Goal: Navigation & Orientation: Understand site structure

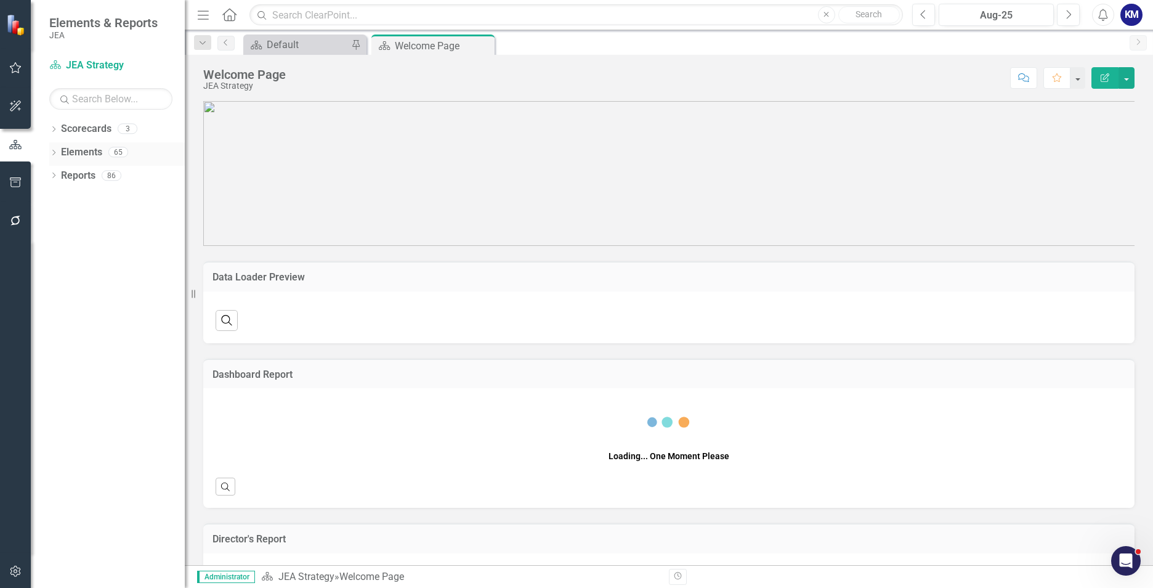
click at [57, 154] on icon "Dropdown" at bounding box center [53, 153] width 9 height 7
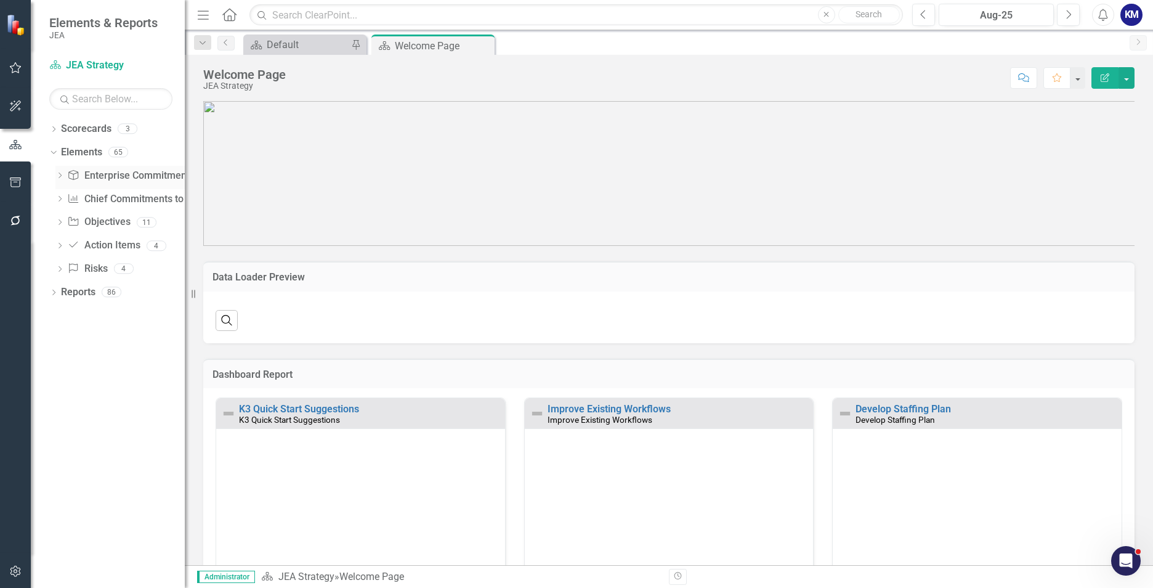
click at [130, 179] on link "Enterprise Commitments to Action Enterprise Commitments to Actions" at bounding box center [154, 176] width 174 height 14
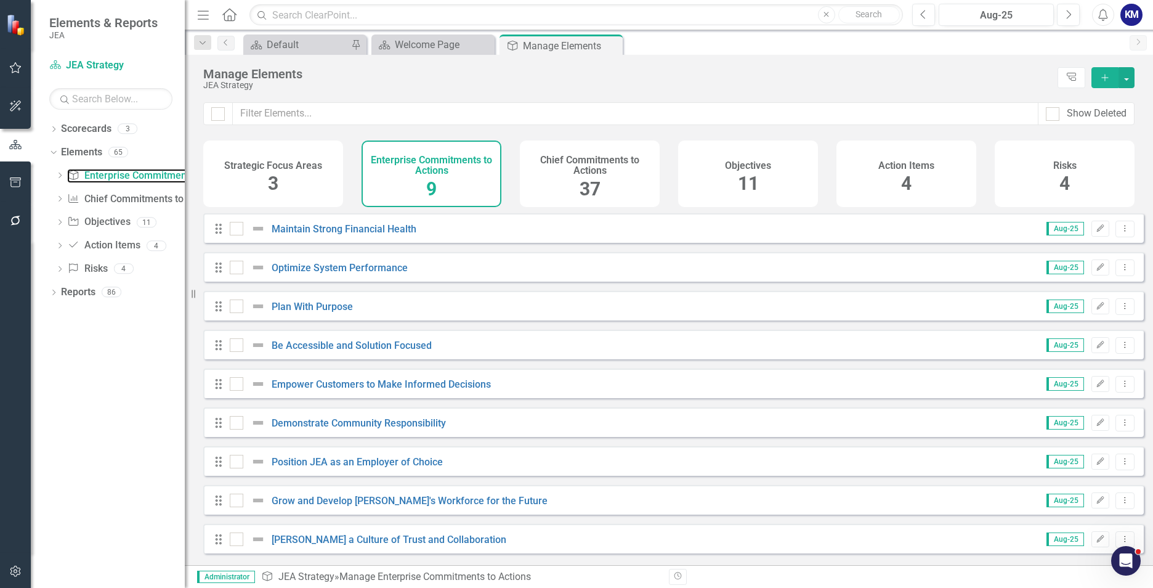
scroll to position [7, 0]
click at [613, 195] on div "Chief Commitments to Actions 37" at bounding box center [590, 173] width 140 height 67
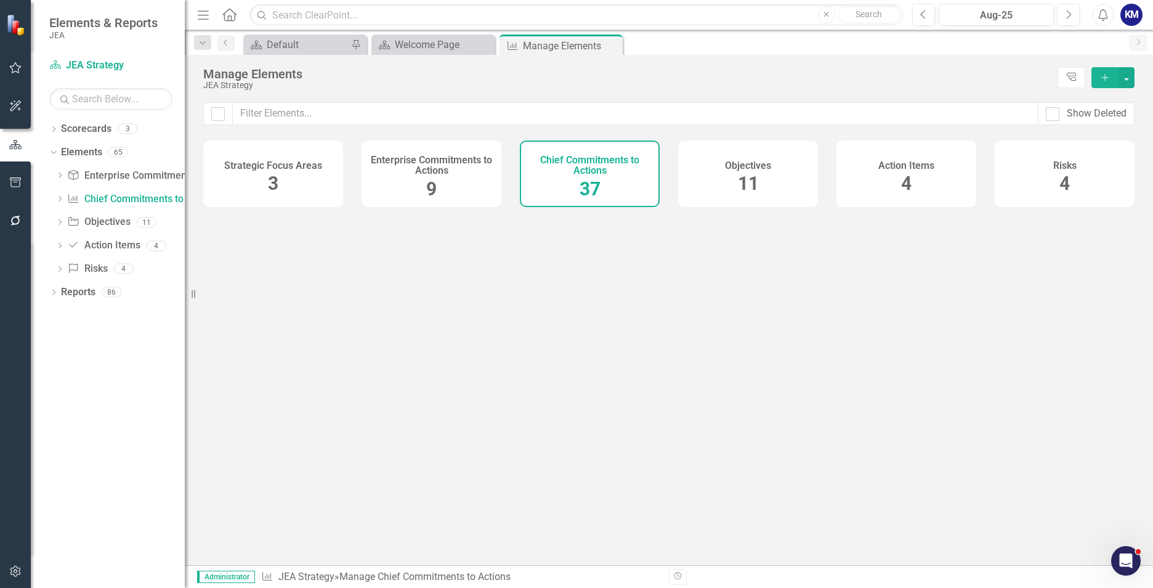
checkbox input "false"
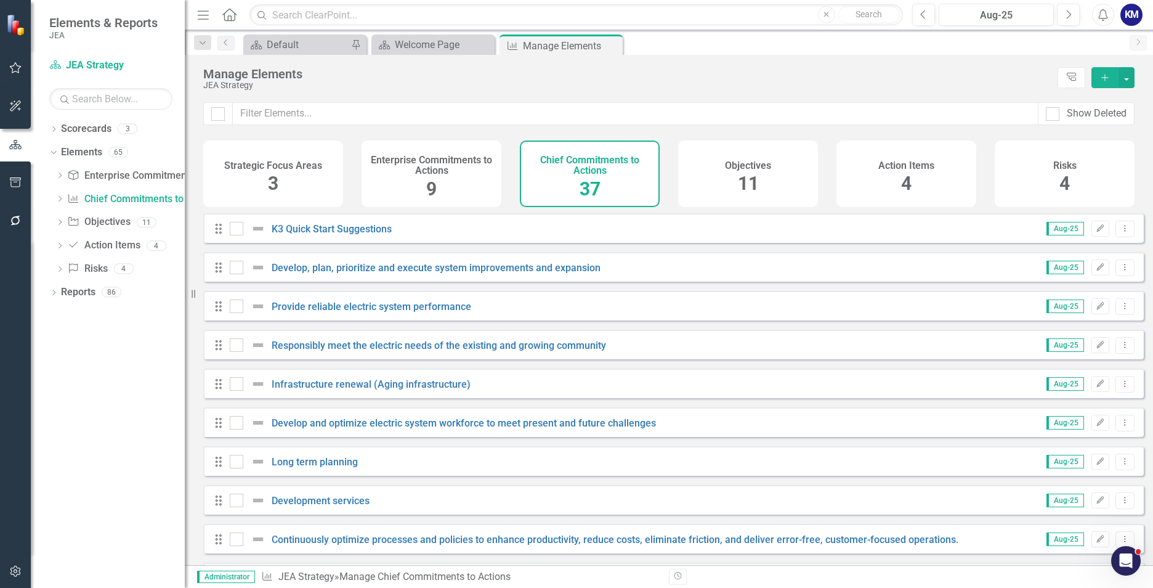
click at [774, 182] on div "Objectives 11" at bounding box center [748, 173] width 140 height 67
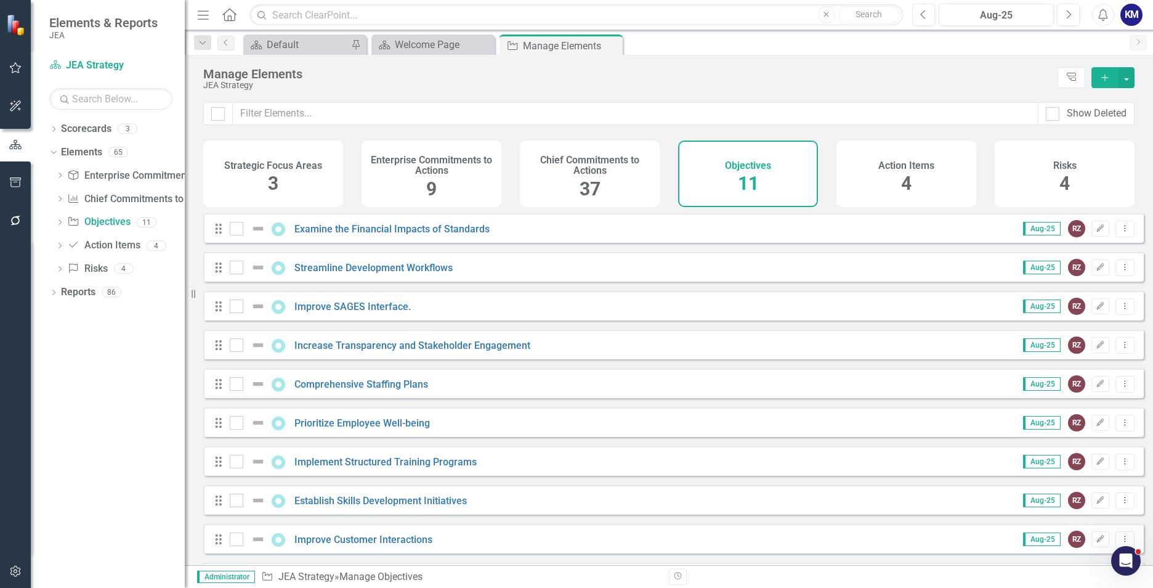
click at [683, 78] on div "Manage Elements" at bounding box center [627, 74] width 848 height 14
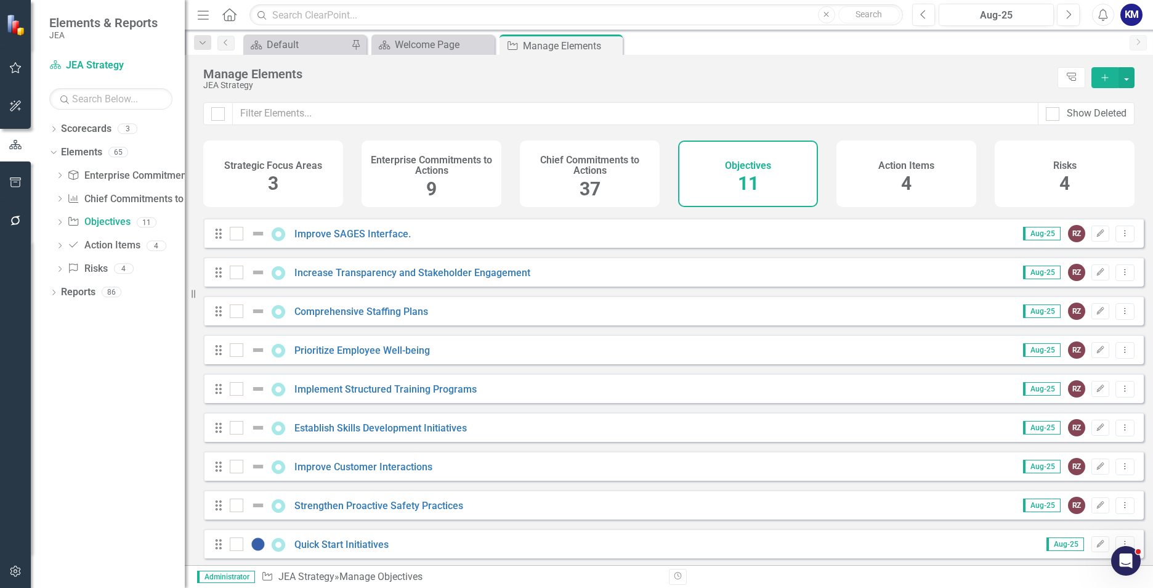
scroll to position [84, 0]
click at [612, 174] on h4 "Chief Commitments to Actions" at bounding box center [589, 166] width 125 height 22
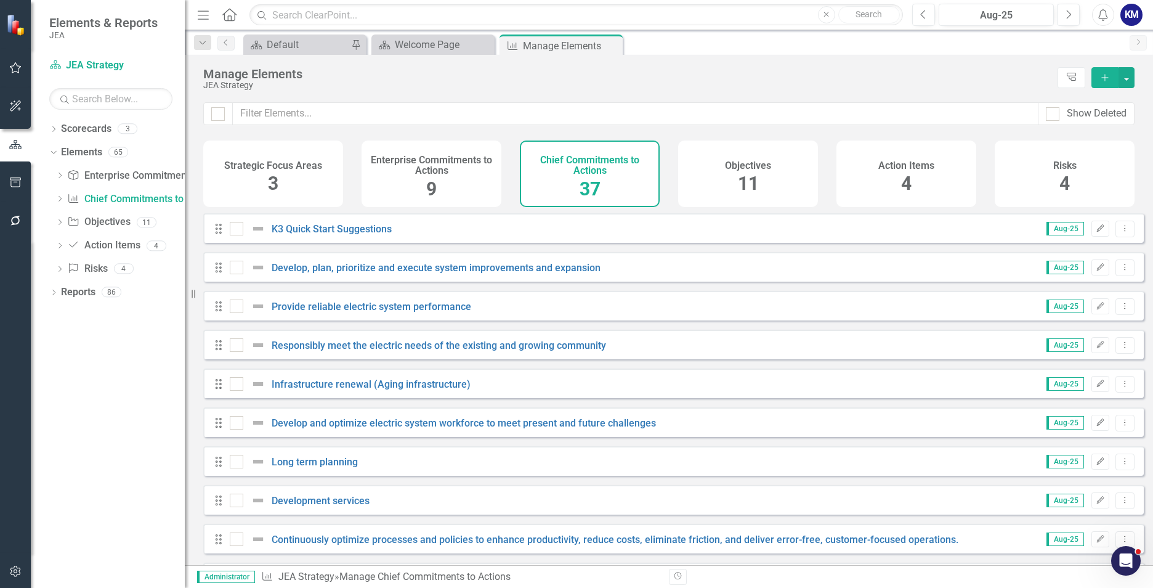
click at [856, 178] on div "Action Items 4" at bounding box center [907, 173] width 140 height 67
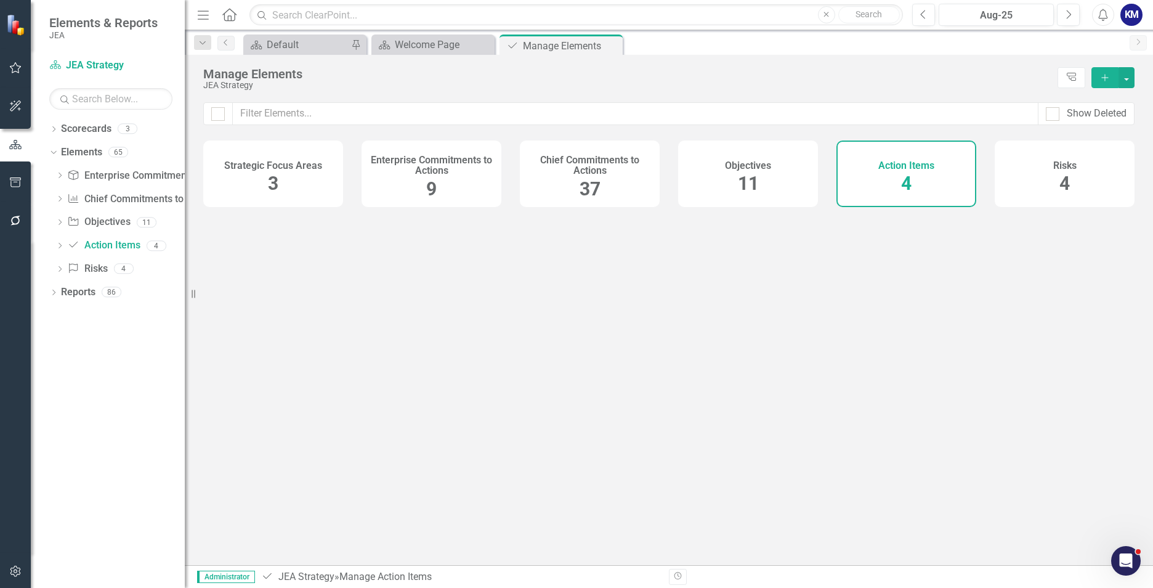
click at [1057, 174] on div "Risks 4" at bounding box center [1065, 173] width 140 height 67
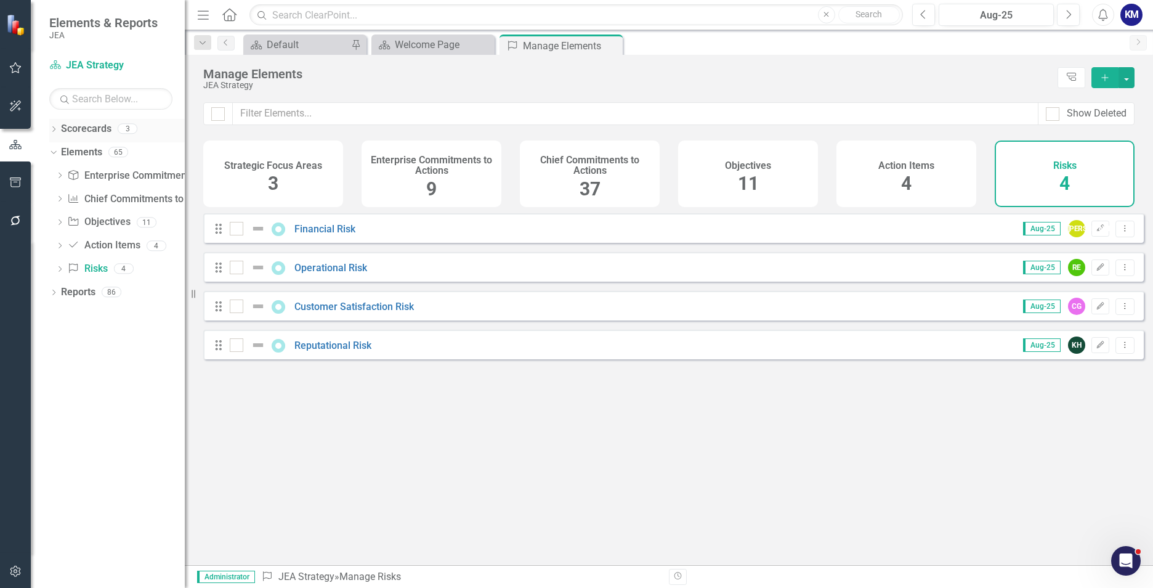
click at [55, 132] on icon "Dropdown" at bounding box center [53, 130] width 9 height 7
click at [102, 155] on link "JEA Strategy" at bounding box center [126, 152] width 117 height 14
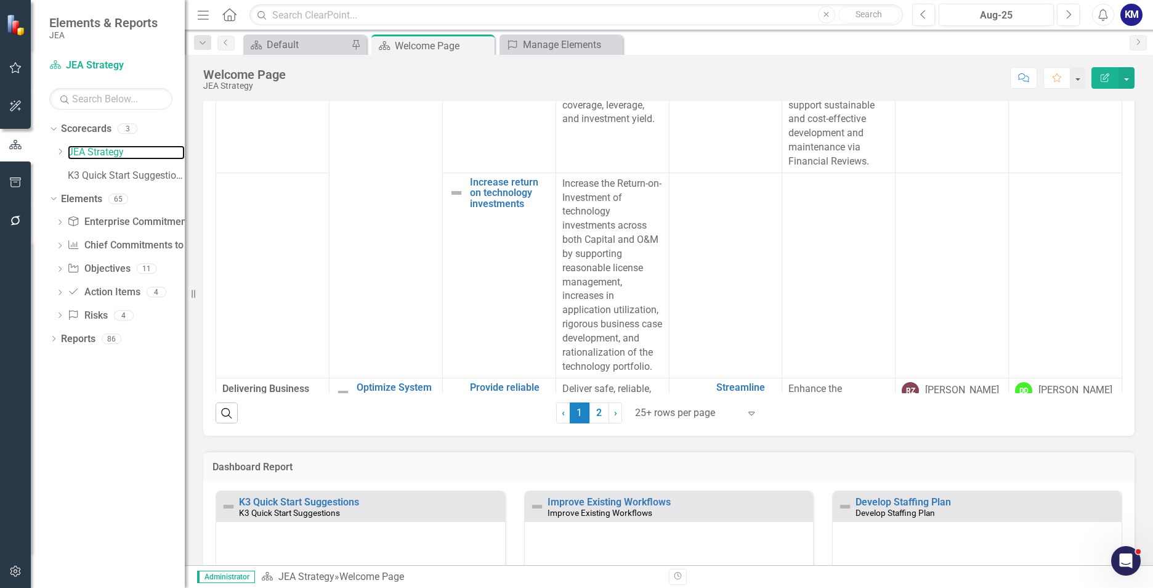
scroll to position [370, 0]
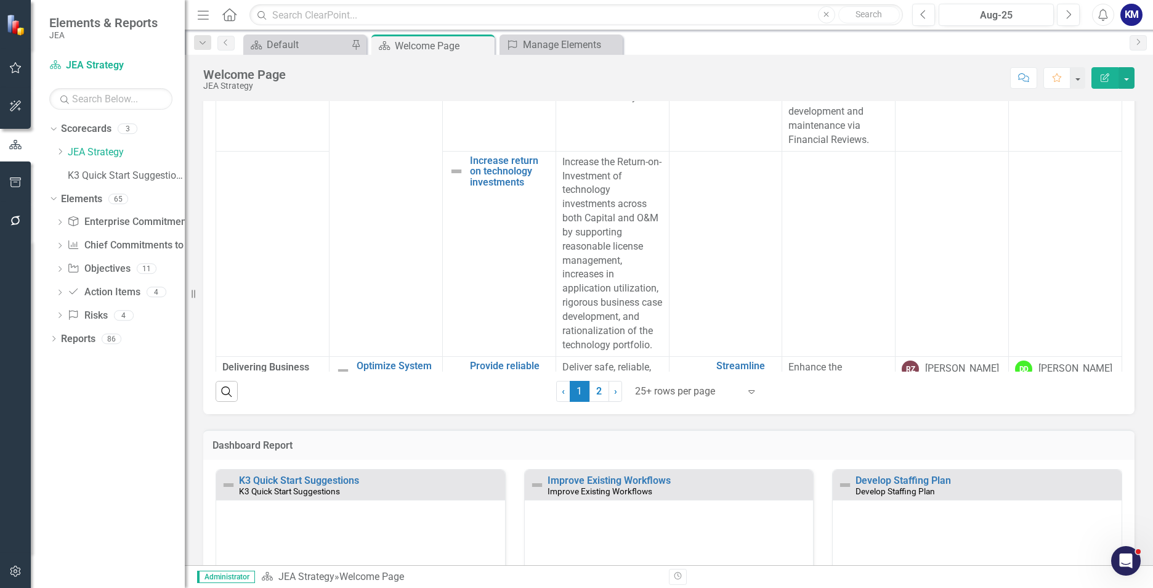
click at [697, 392] on div at bounding box center [687, 391] width 105 height 17
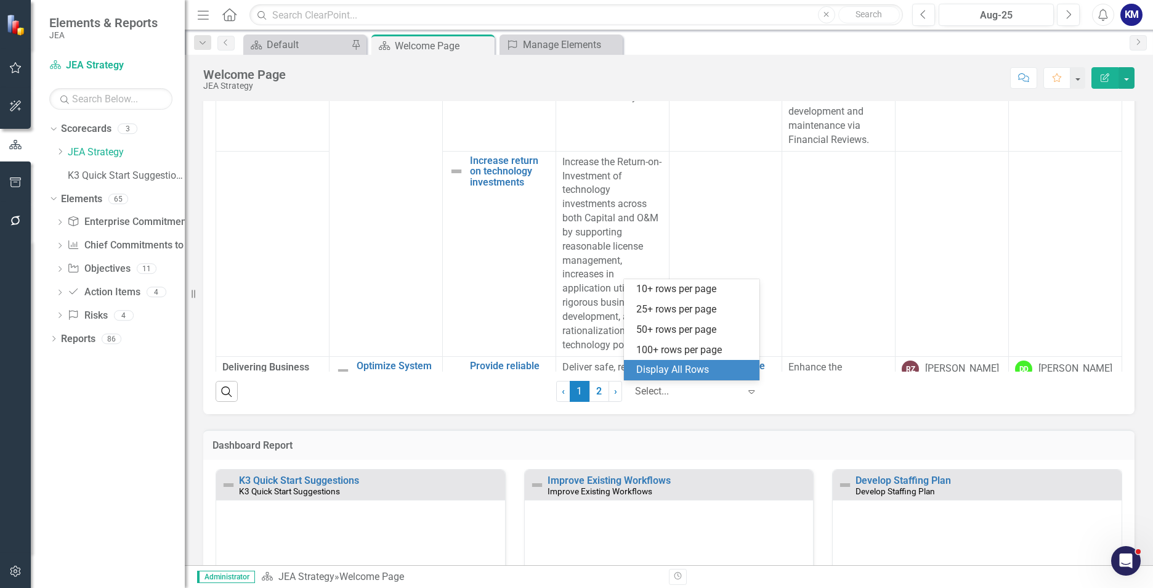
click at [701, 362] on div "Display All Rows" at bounding box center [692, 370] width 136 height 20
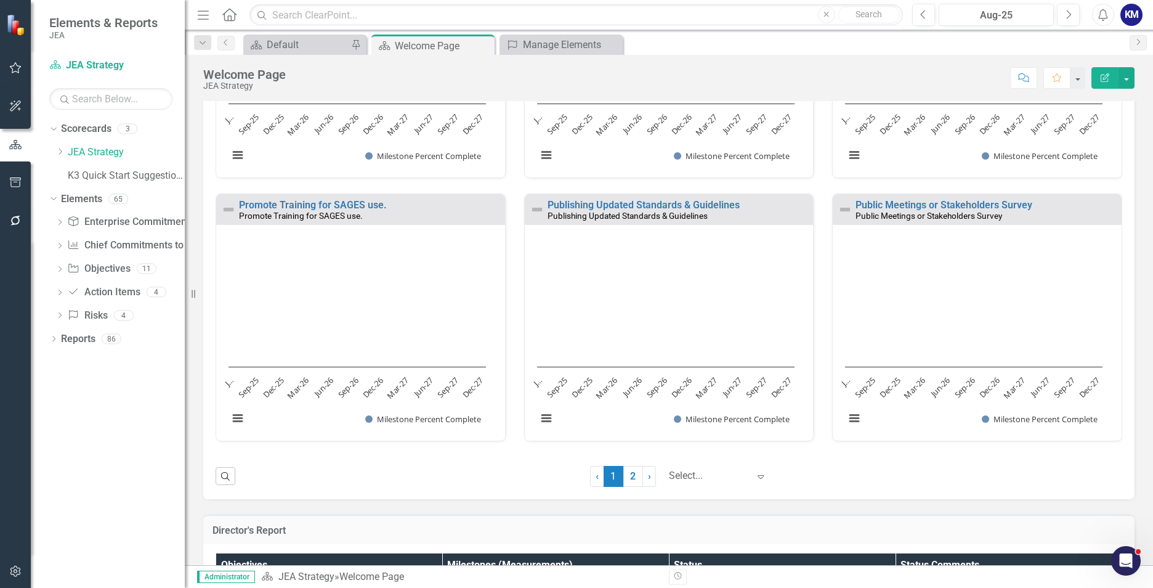
scroll to position [1, 0]
click at [1103, 267] on div "Loading... Chart Bar chart with 31 bars. The chart has 1 X axis displaying cate…" at bounding box center [977, 332] width 289 height 216
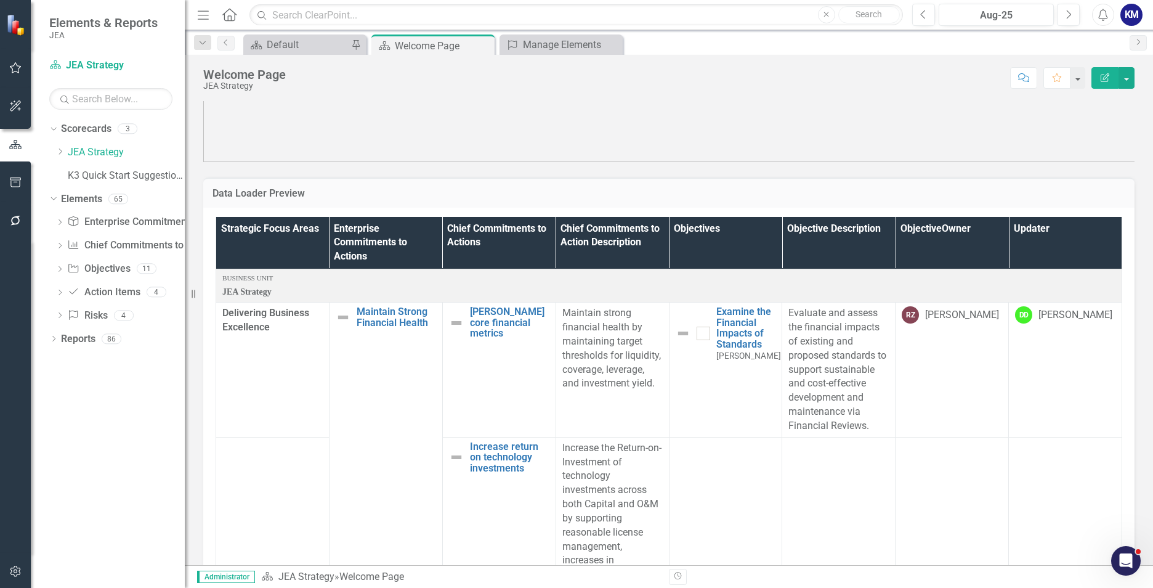
scroll to position [0, 0]
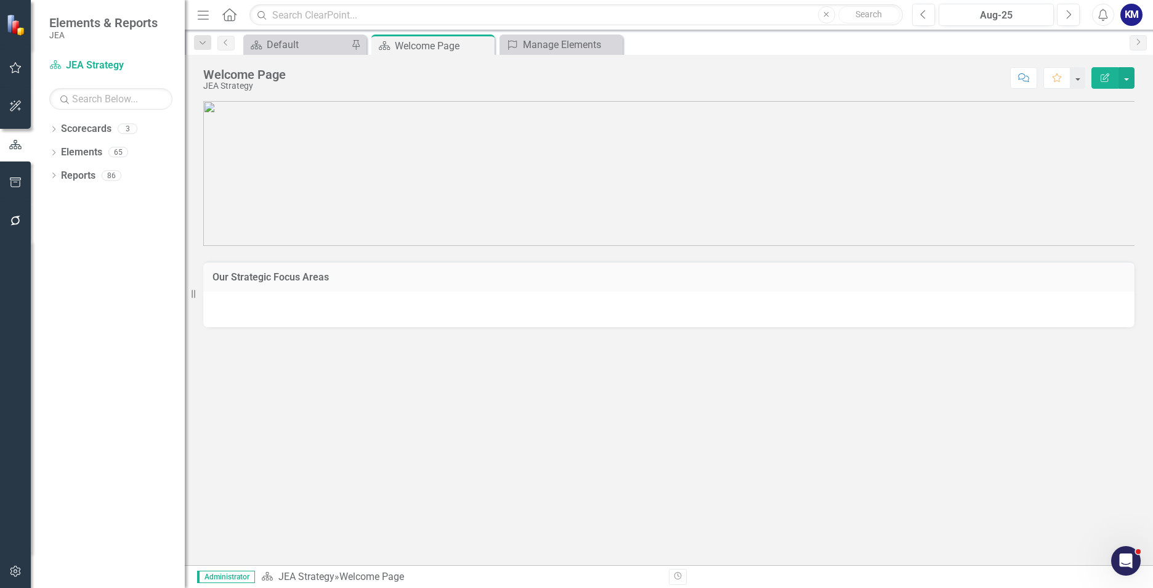
scroll to position [60, 0]
drag, startPoint x: 83, startPoint y: 128, endPoint x: 87, endPoint y: 123, distance: 7.0
click at [83, 128] on link "Scorecards" at bounding box center [86, 129] width 51 height 14
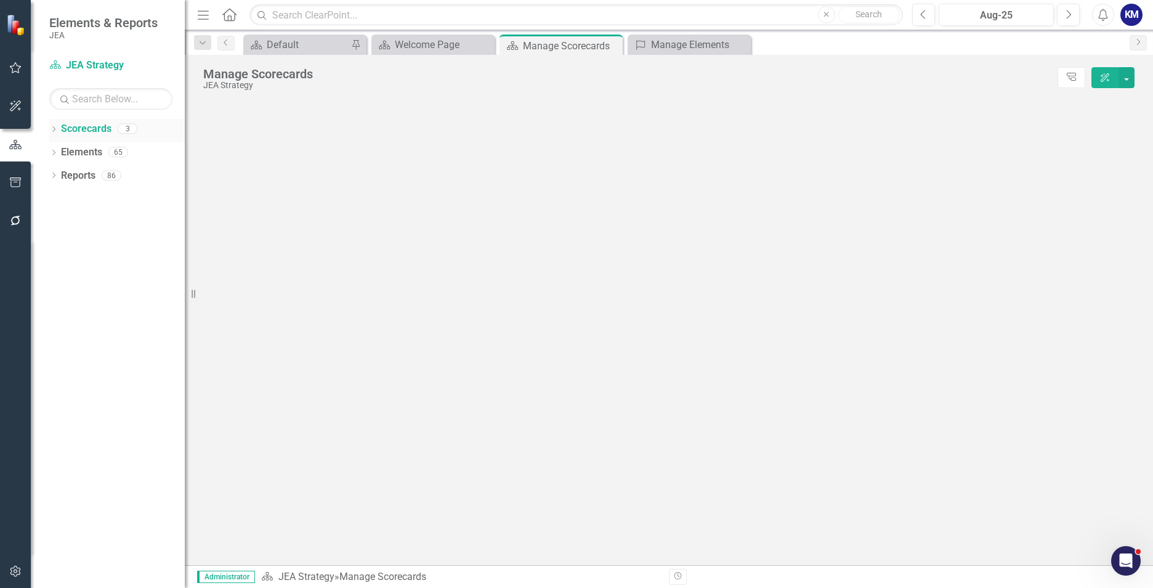
click at [56, 128] on icon "Dropdown" at bounding box center [53, 130] width 9 height 7
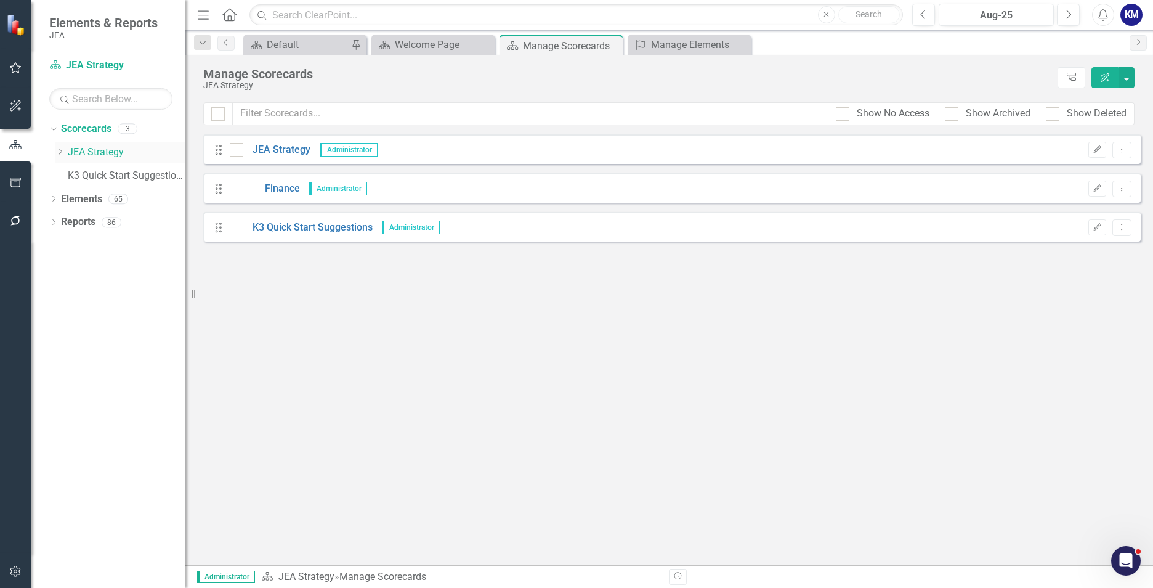
click at [100, 156] on link "JEA Strategy" at bounding box center [126, 152] width 117 height 14
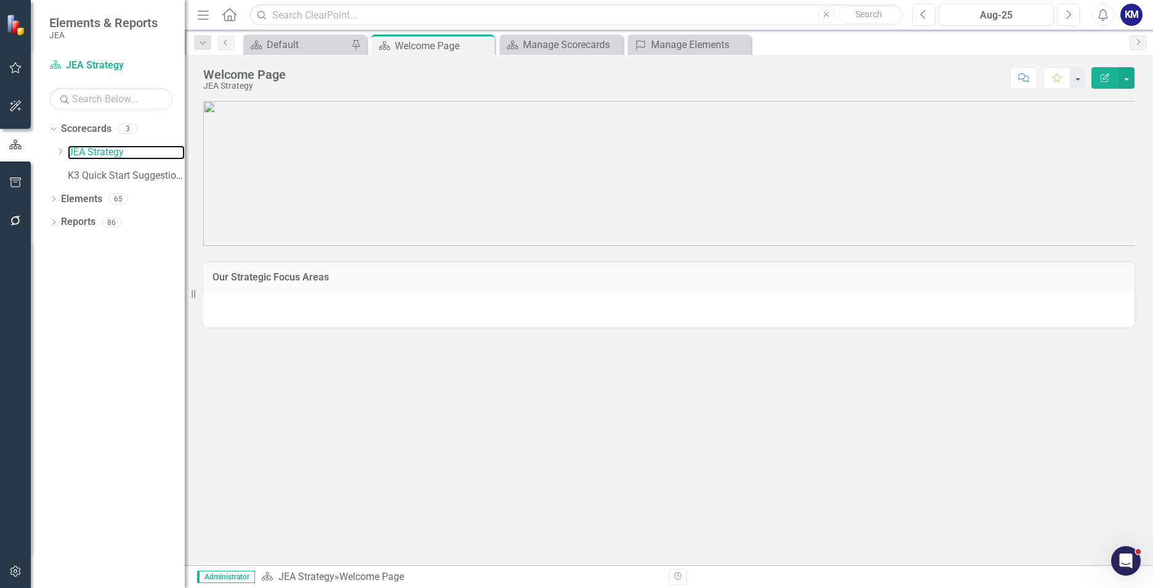
scroll to position [60, 0]
